Goal: Go to known website: Access a specific website the user already knows

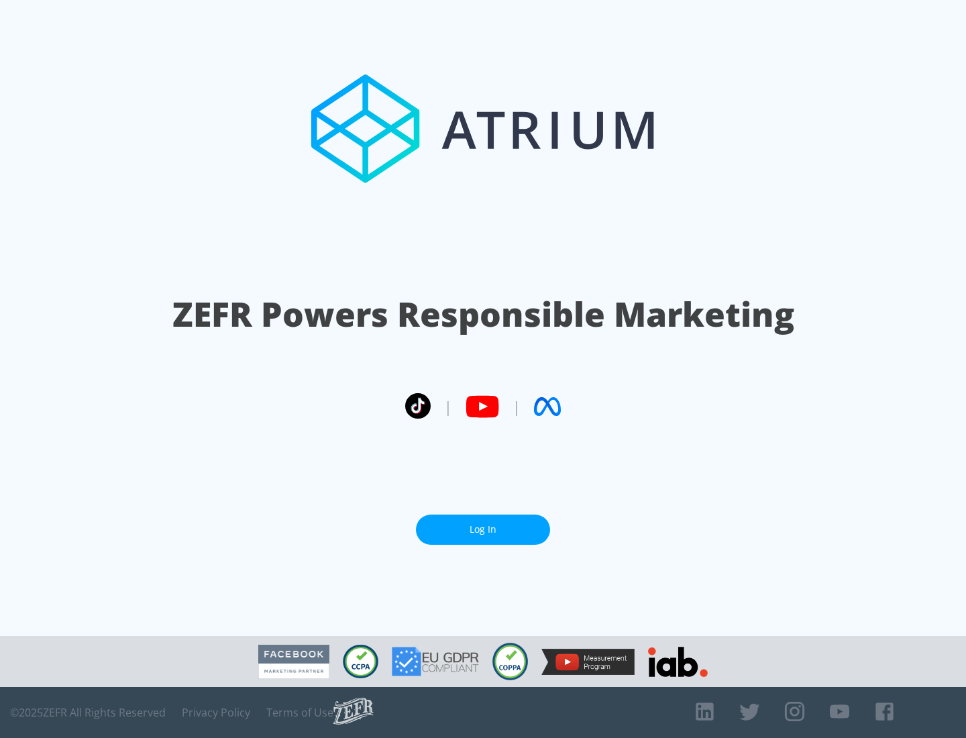
click at [483, 530] on link "Log In" at bounding box center [483, 530] width 134 height 30
